Goal: Navigation & Orientation: Find specific page/section

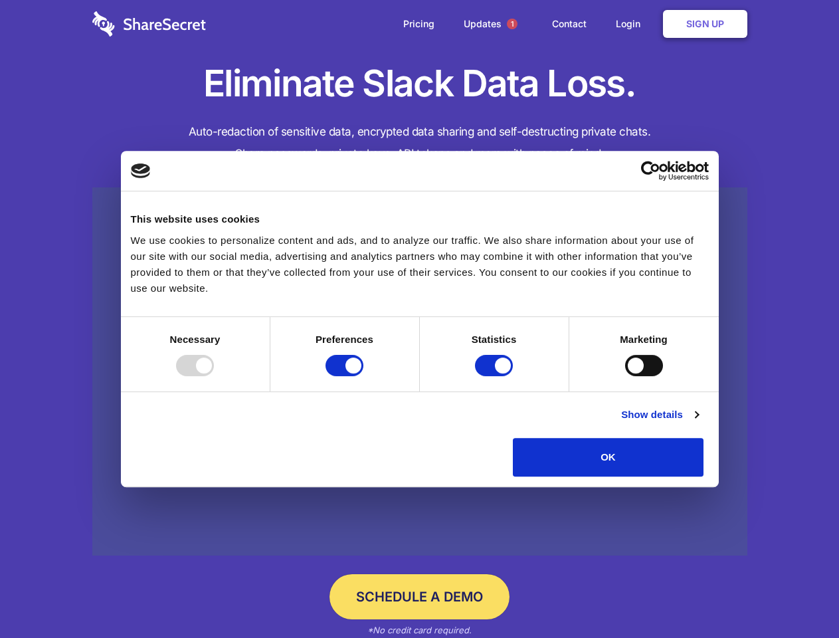
click at [214, 376] on div at bounding box center [195, 365] width 38 height 21
click at [363, 376] on input "Preferences" at bounding box center [345, 365] width 38 height 21
checkbox input "false"
click at [496, 376] on input "Statistics" at bounding box center [494, 365] width 38 height 21
checkbox input "false"
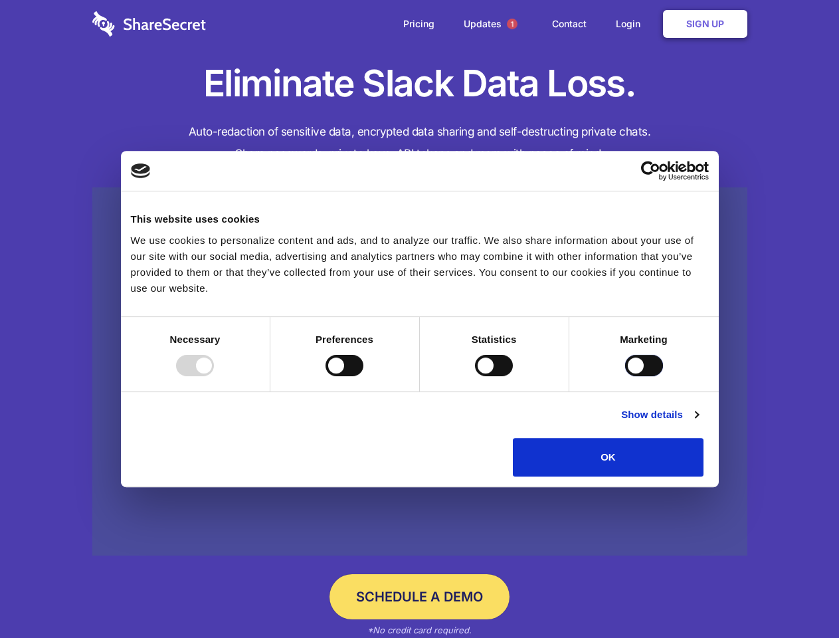
click at [625, 376] on input "Marketing" at bounding box center [644, 365] width 38 height 21
checkbox input "true"
click at [698, 423] on link "Show details" at bounding box center [659, 415] width 77 height 16
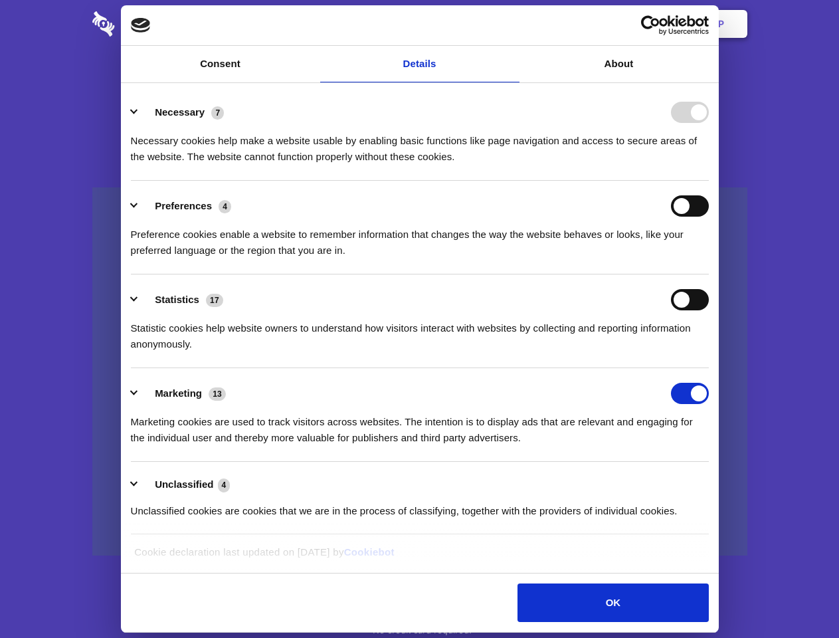
click at [709, 181] on li "Necessary 7 Necessary cookies help make a website usable by enabling basic func…" at bounding box center [420, 134] width 578 height 94
click at [512, 24] on span "1" at bounding box center [512, 24] width 11 height 11
